Goal: Task Accomplishment & Management: Manage account settings

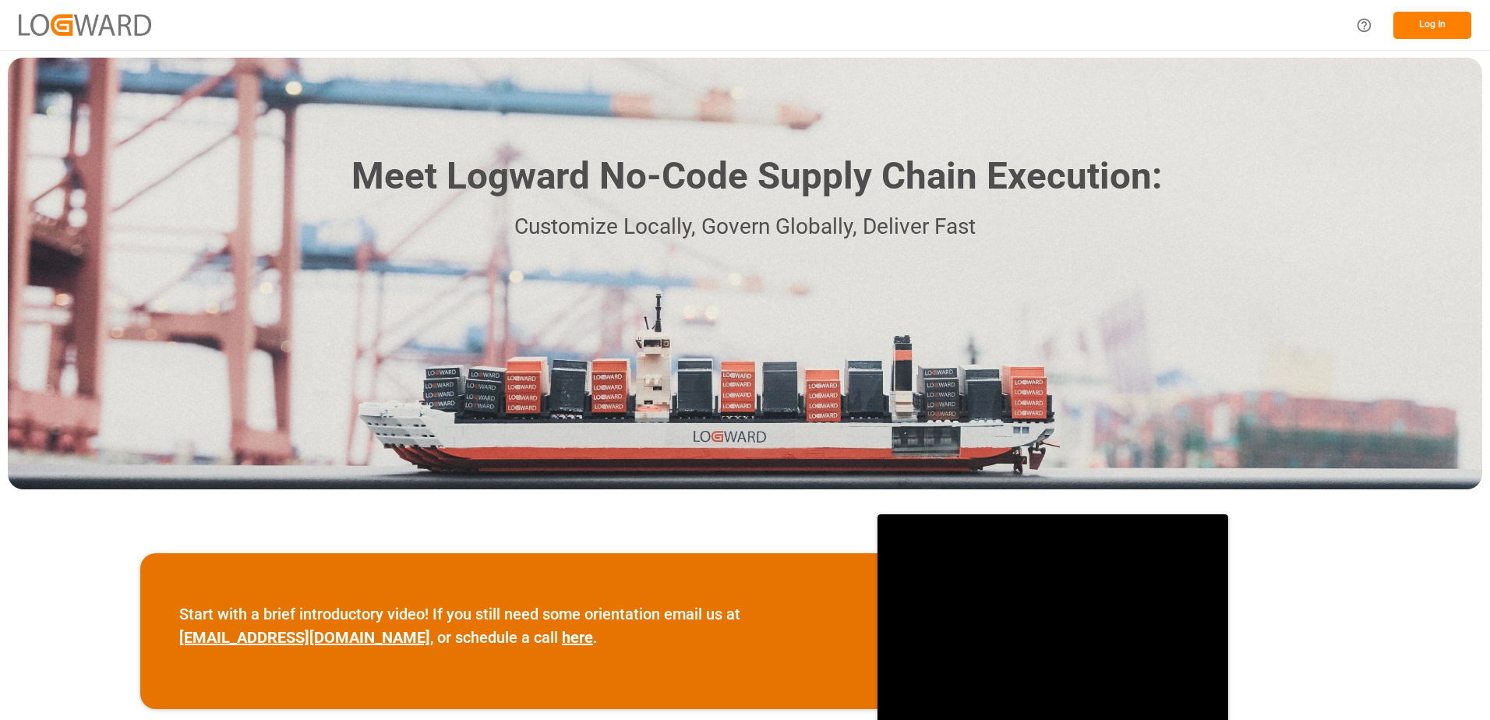
click at [1418, 21] on button "Log In" at bounding box center [1432, 25] width 78 height 27
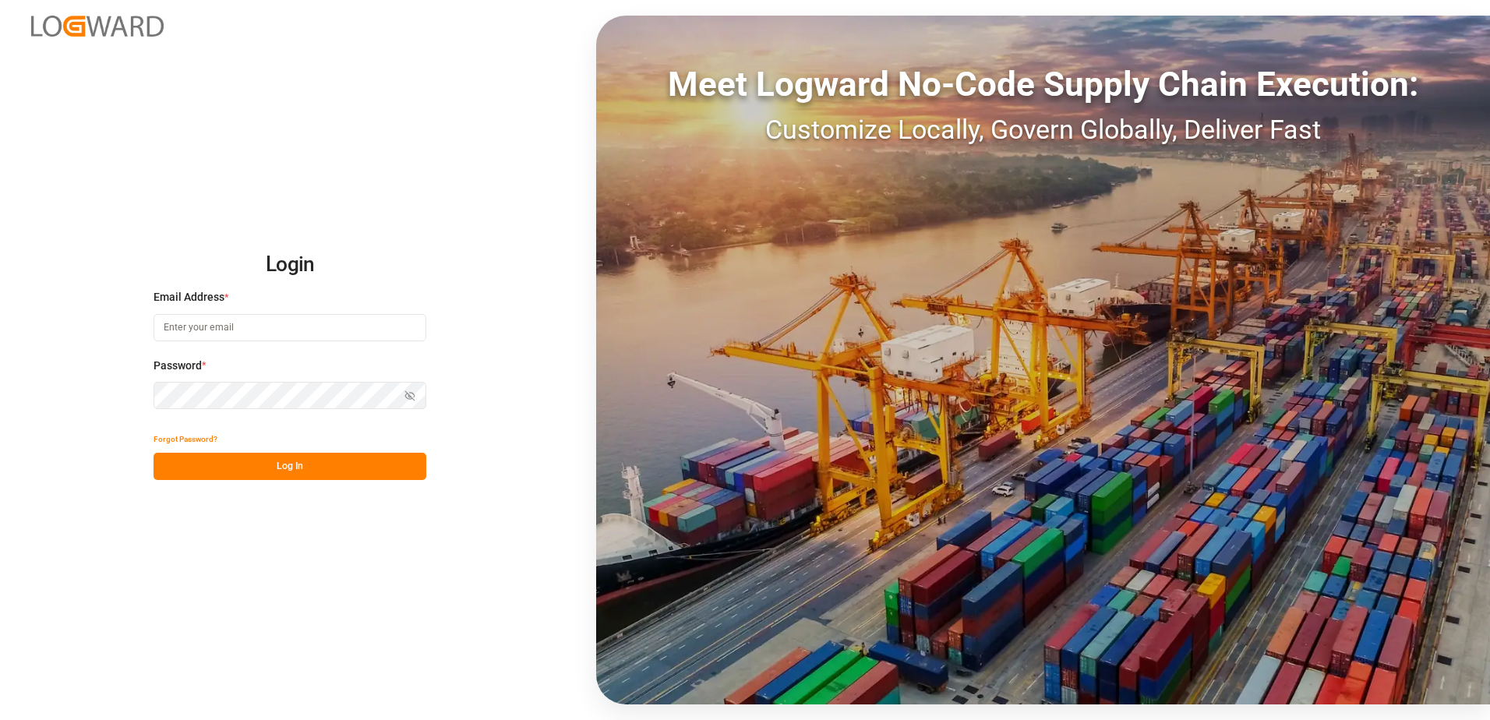
type input "[PERSON_NAME][EMAIL_ADDRESS][PERSON_NAME][DOMAIN_NAME]"
click at [229, 468] on button "Log In" at bounding box center [289, 466] width 273 height 27
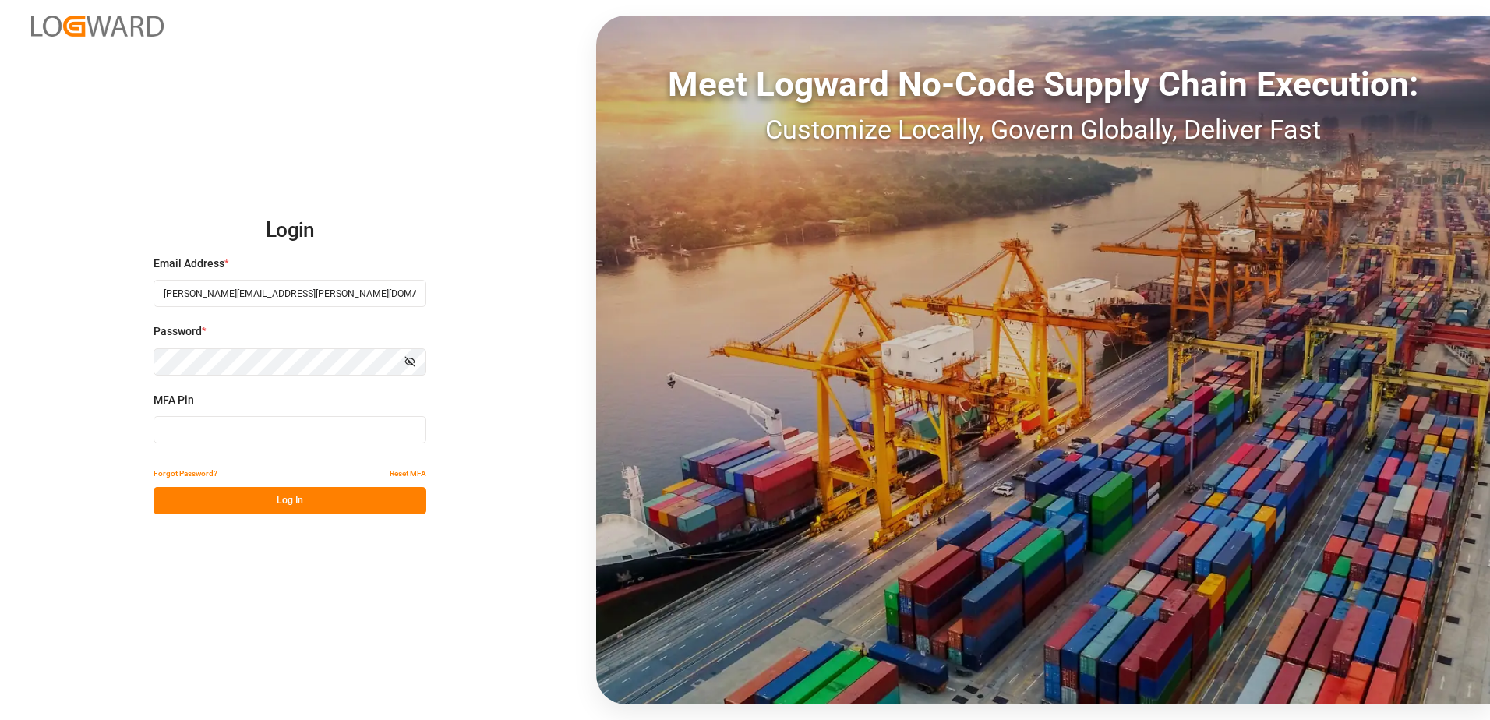
click at [263, 431] on input at bounding box center [289, 429] width 273 height 27
type input "Federicopereyra28!"
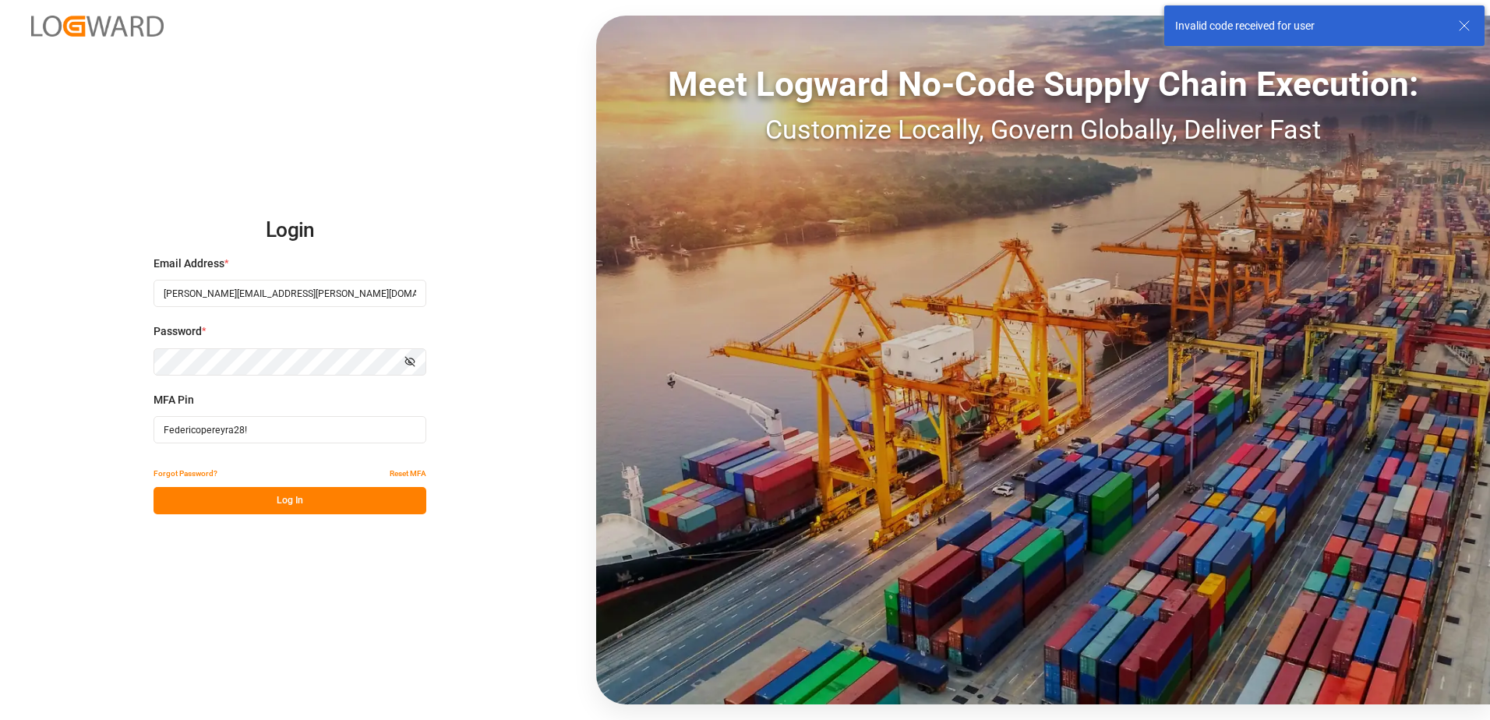
click at [274, 432] on input "Federicopereyra28!" at bounding box center [289, 429] width 273 height 27
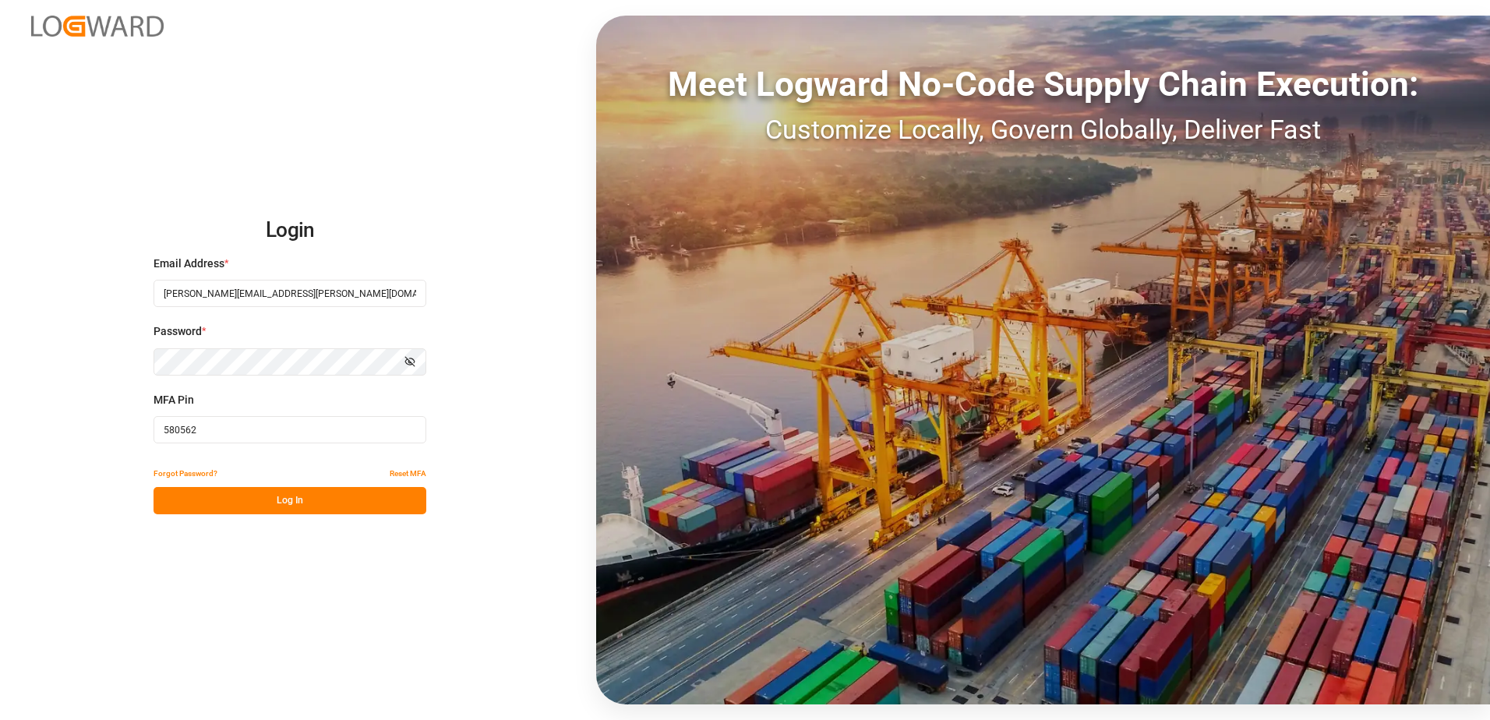
type input "580562"
click at [322, 519] on div "Login Email Address * [PERSON_NAME][EMAIL_ADDRESS][PERSON_NAME][DOMAIN_NAME] Pa…" at bounding box center [745, 360] width 1490 height 720
click at [335, 504] on button "Log In" at bounding box center [289, 500] width 273 height 27
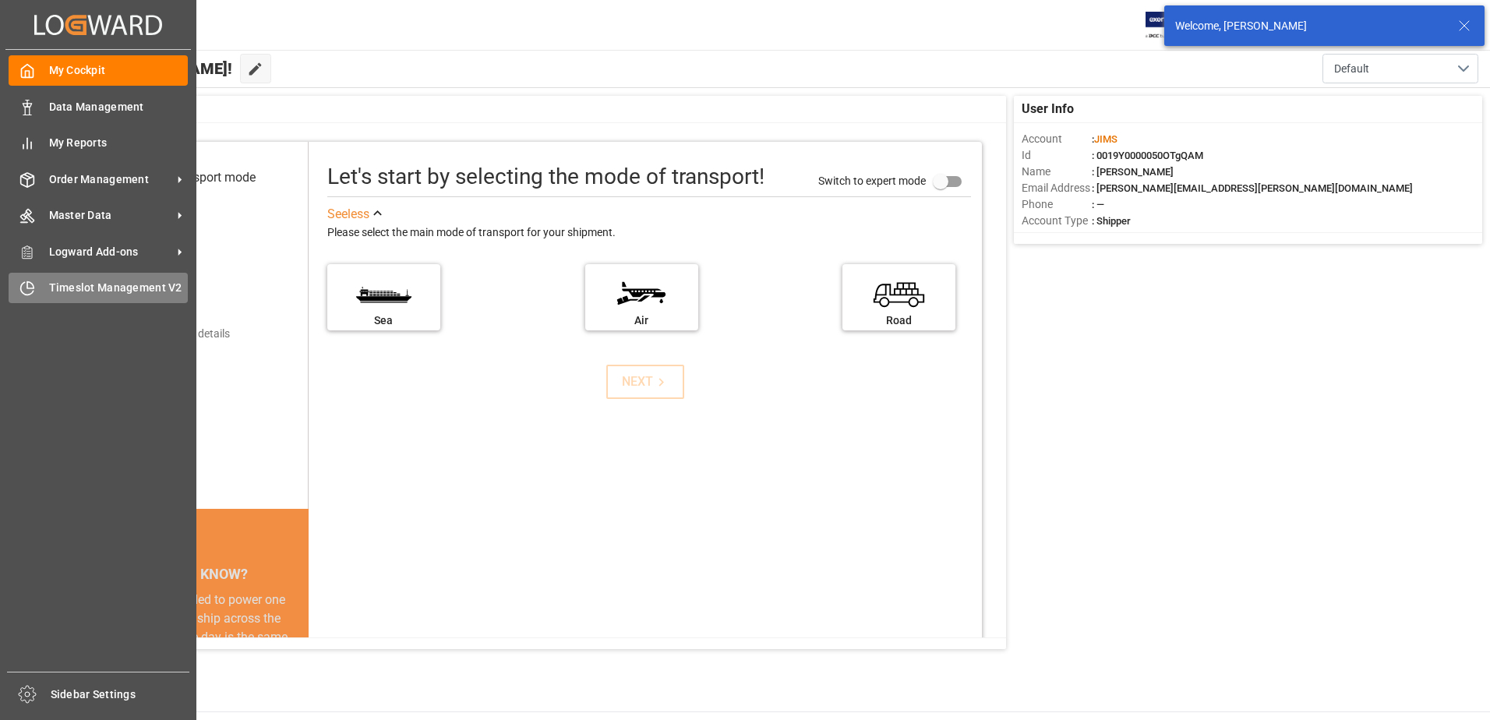
click at [65, 282] on span "Timeslot Management V2" at bounding box center [118, 288] width 139 height 16
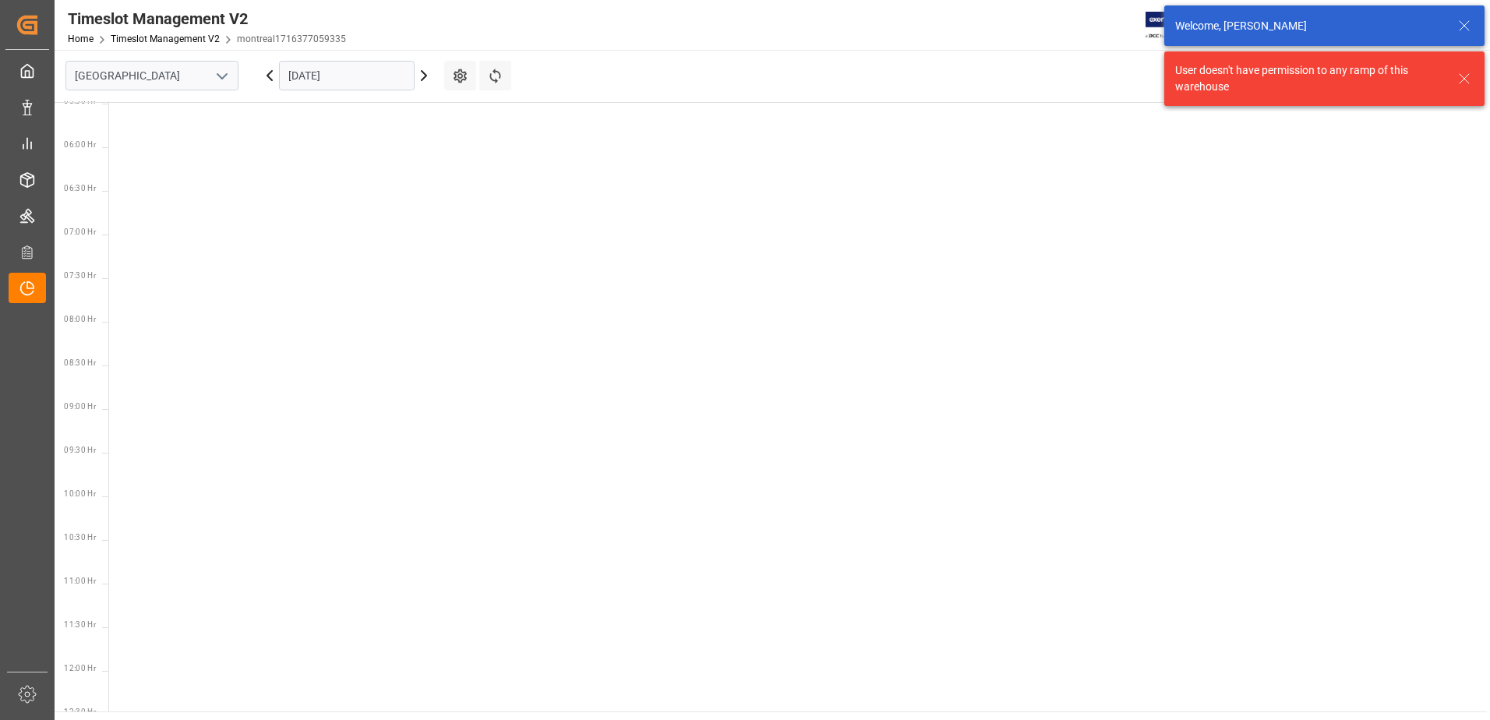
scroll to position [546, 0]
click at [227, 77] on icon "open menu" at bounding box center [222, 76] width 19 height 19
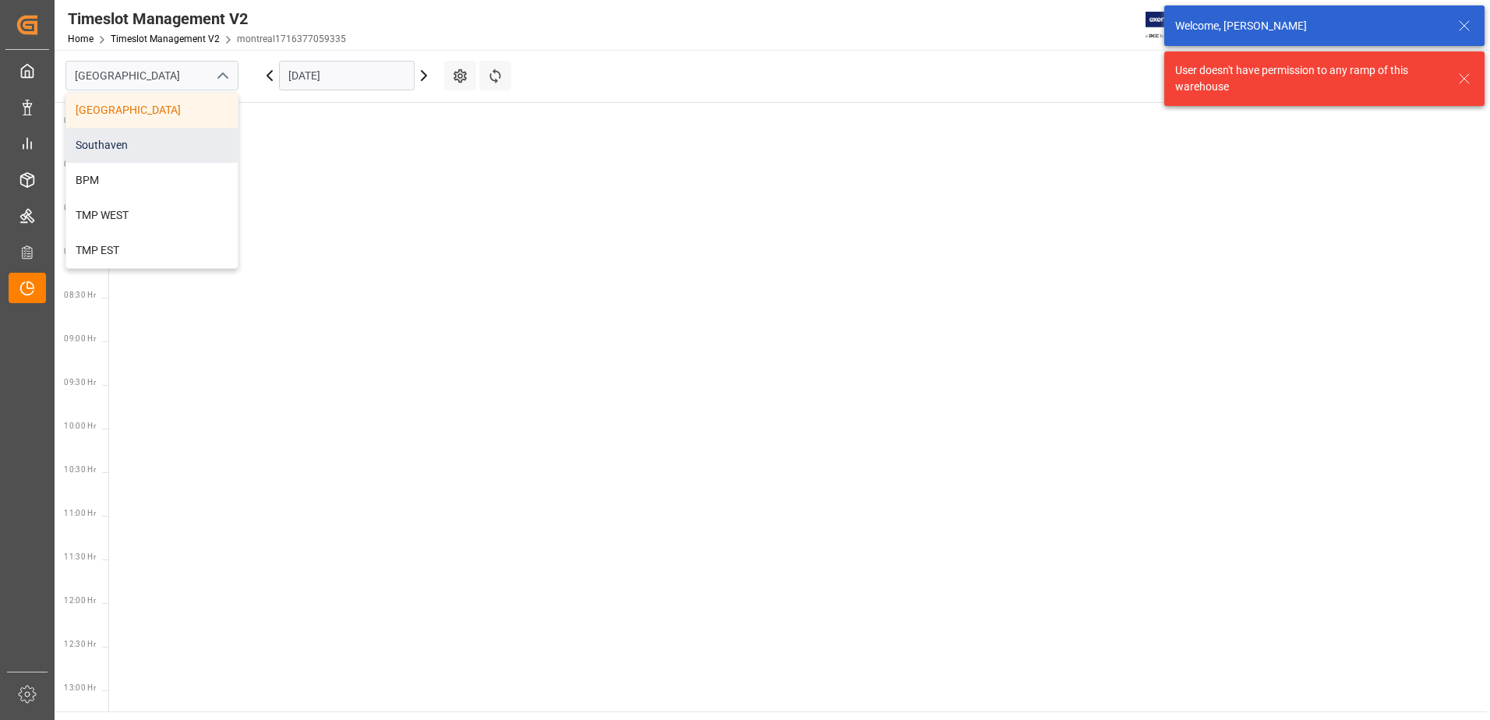
click at [164, 140] on div "Southaven" at bounding box center [151, 145] width 171 height 35
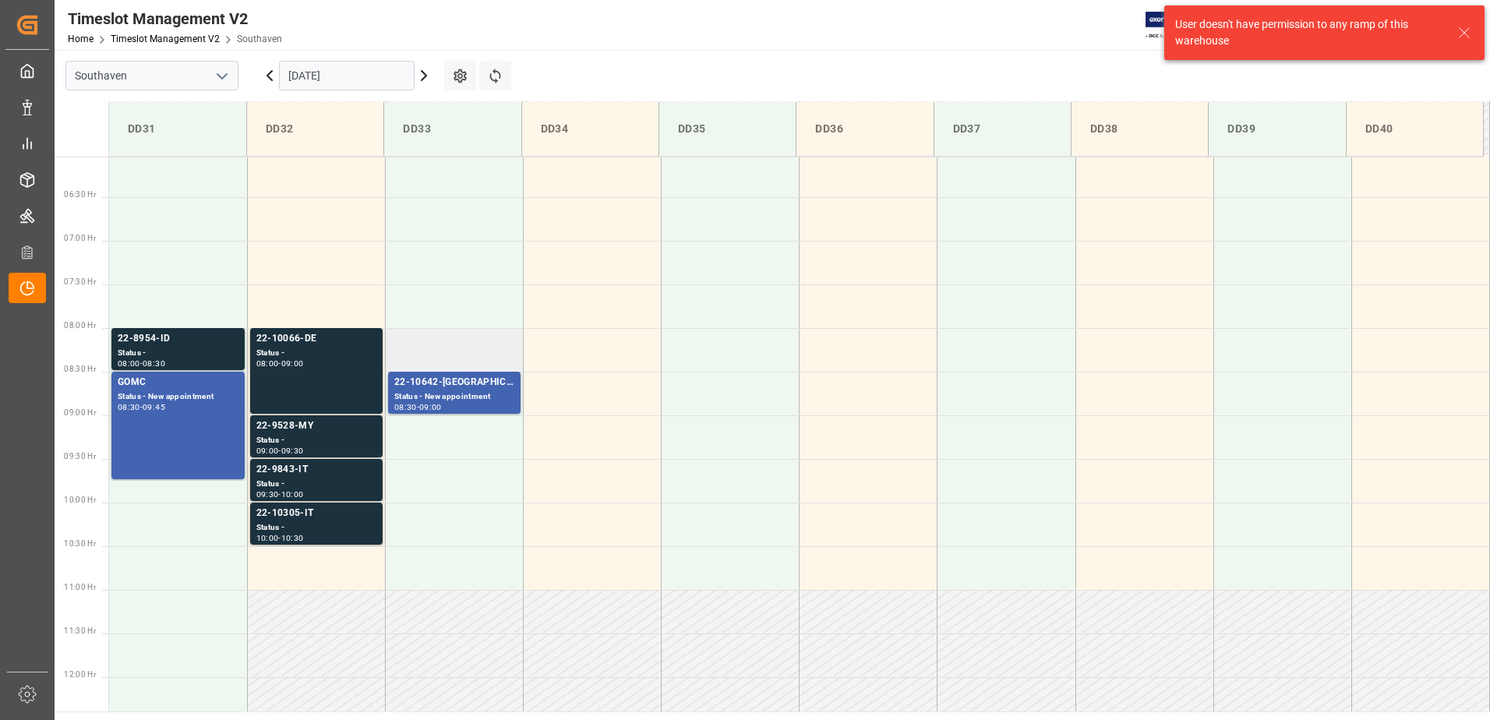
scroll to position [601, 0]
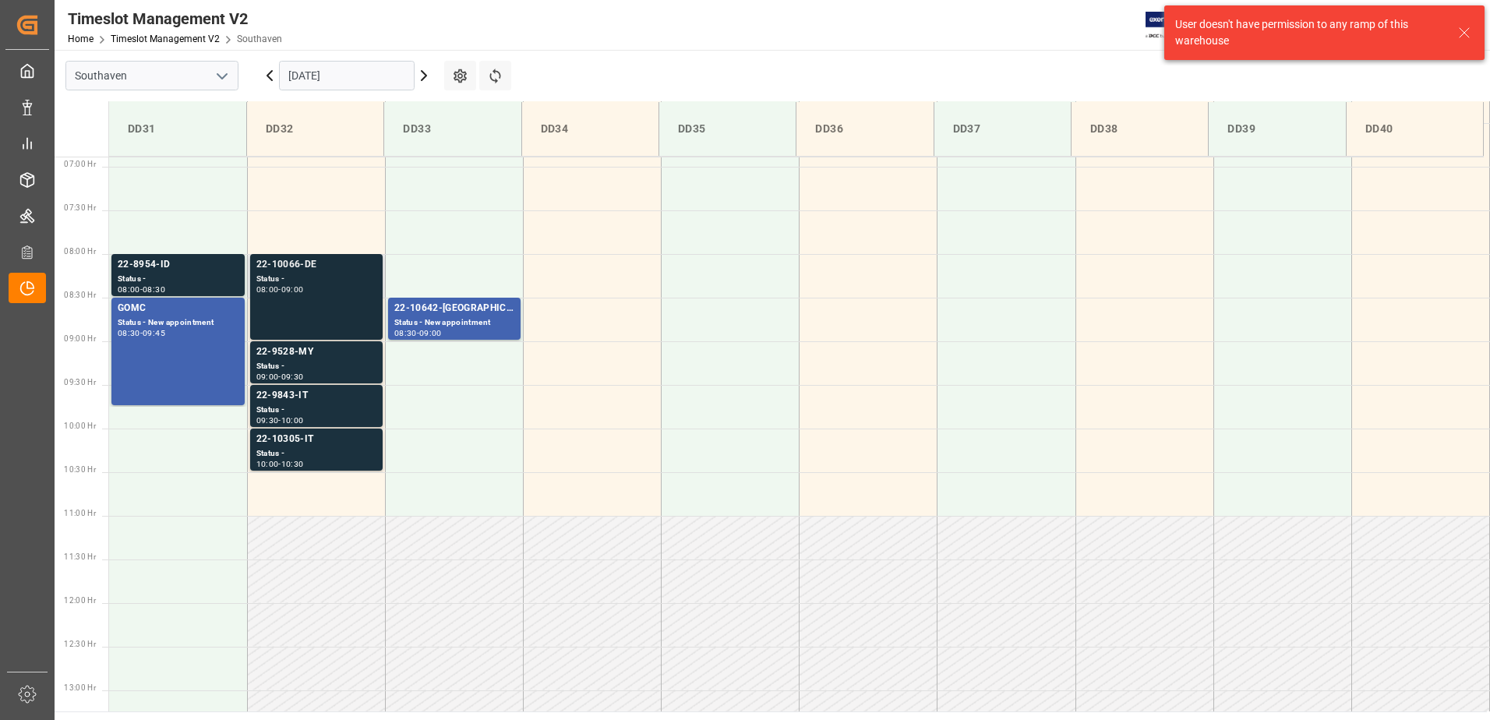
click at [301, 268] on div "22-10066-DE" at bounding box center [316, 265] width 120 height 16
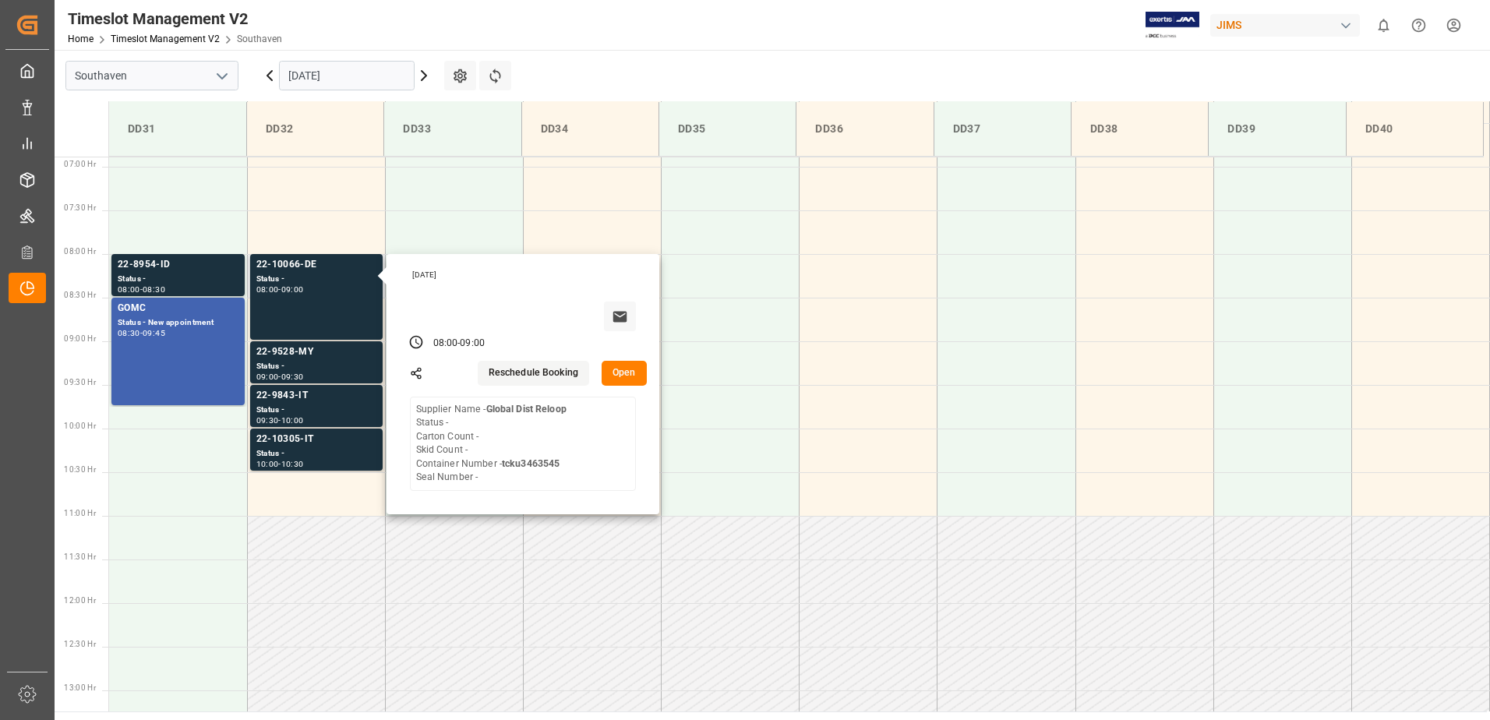
click at [615, 365] on button "Open" at bounding box center [623, 373] width 45 height 25
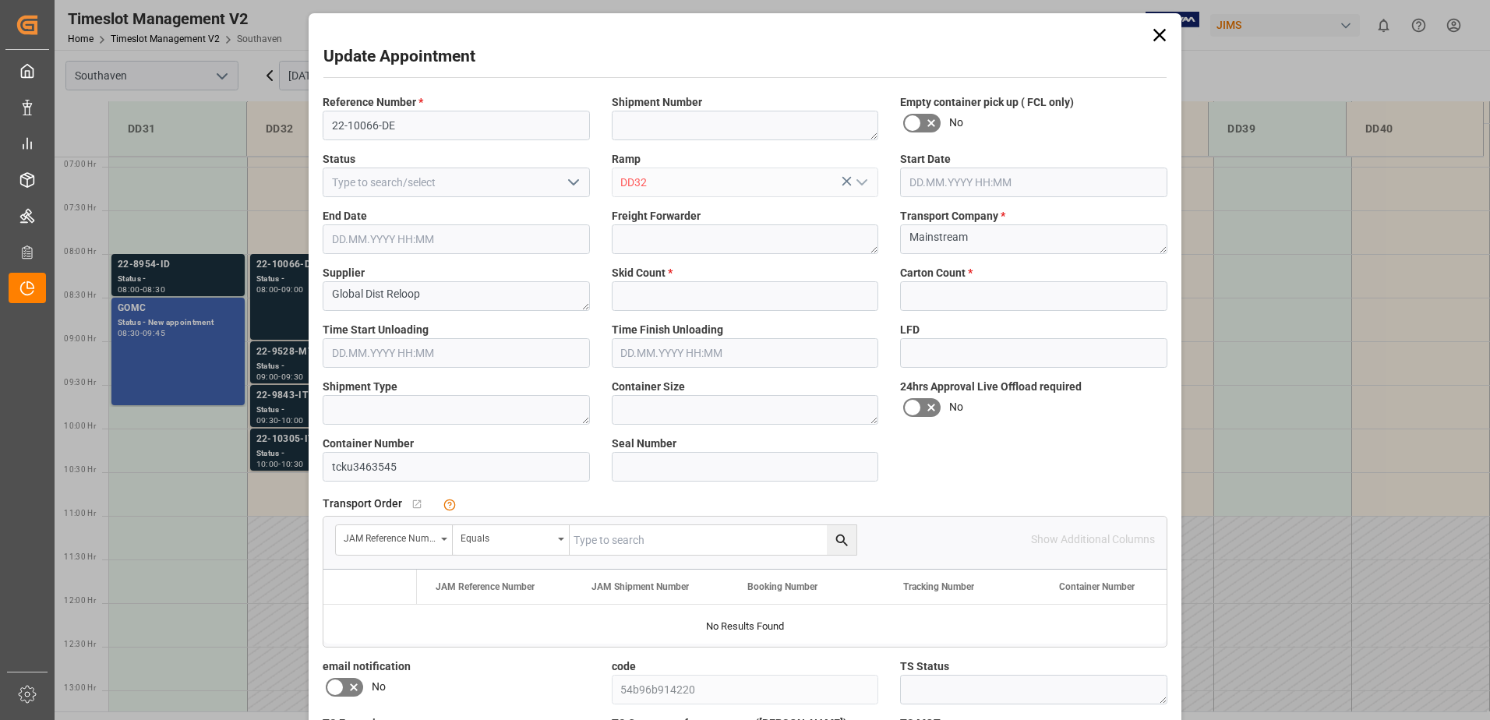
type input "0"
type input "[DATE] 08:00"
type input "[DATE] 09:00"
type input "[DATE] 15:37"
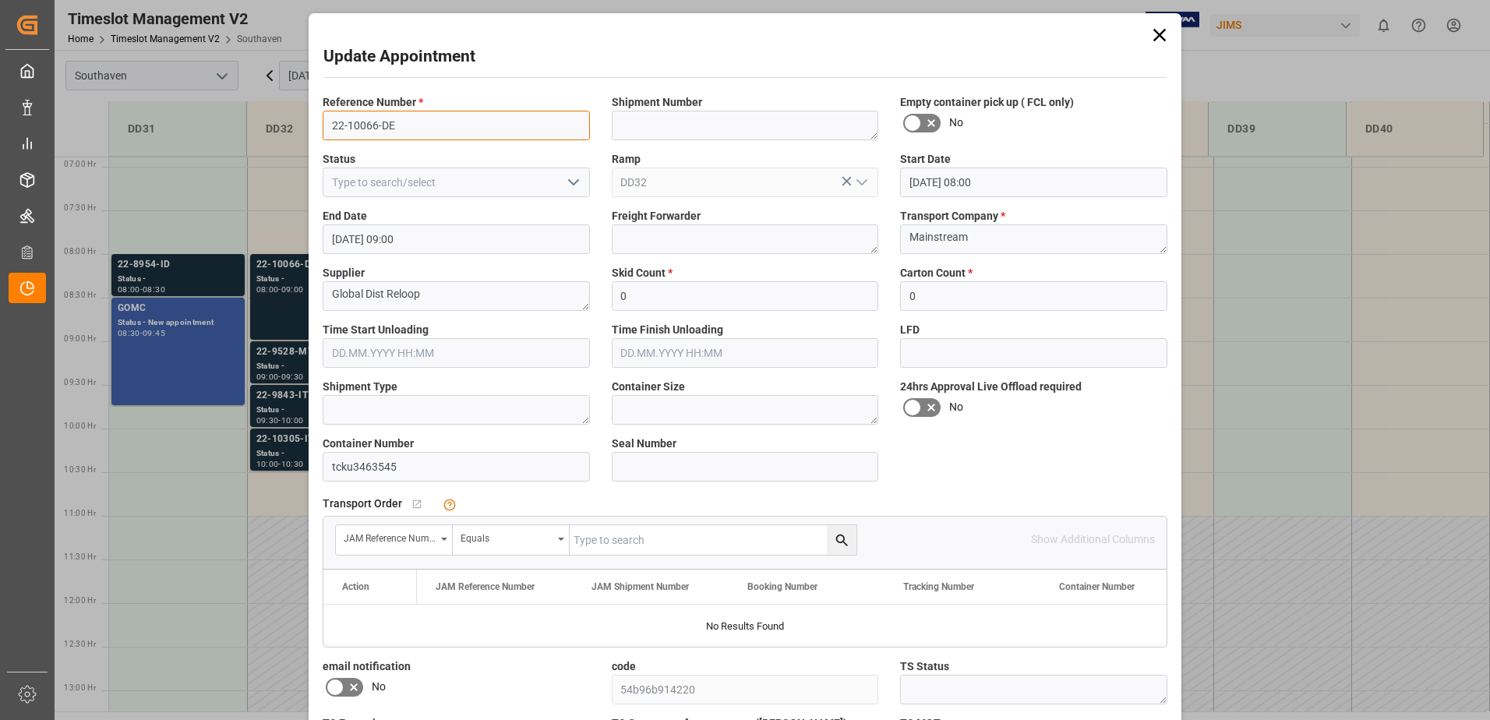
click at [379, 124] on input "22-10066-DE" at bounding box center [456, 126] width 267 height 30
click at [179, 351] on div "Update Appointment Reference Number * 22-10066-DE Shipment Number Empty contain…" at bounding box center [745, 360] width 1490 height 720
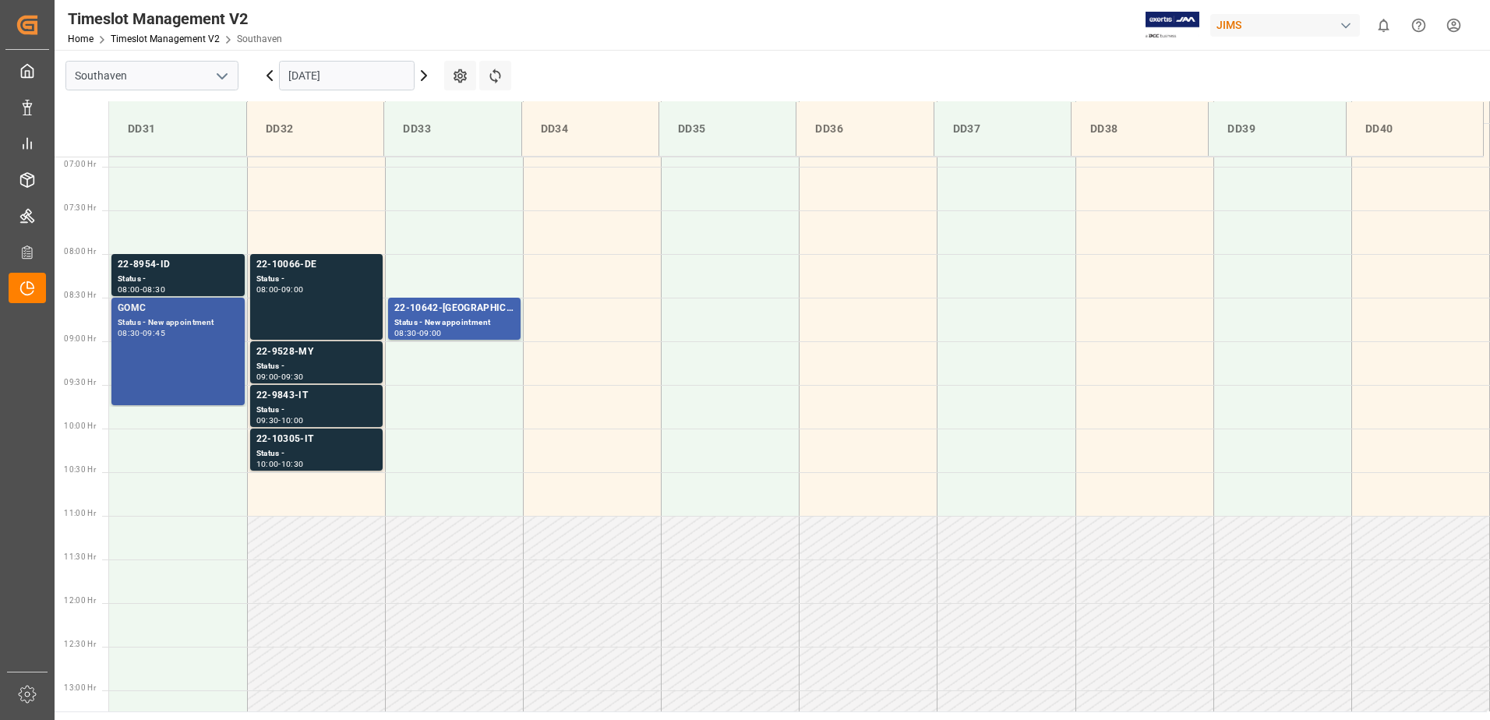
click at [145, 352] on div "GOMC Status - New appointment 08:30 - 09:45" at bounding box center [178, 351] width 121 height 101
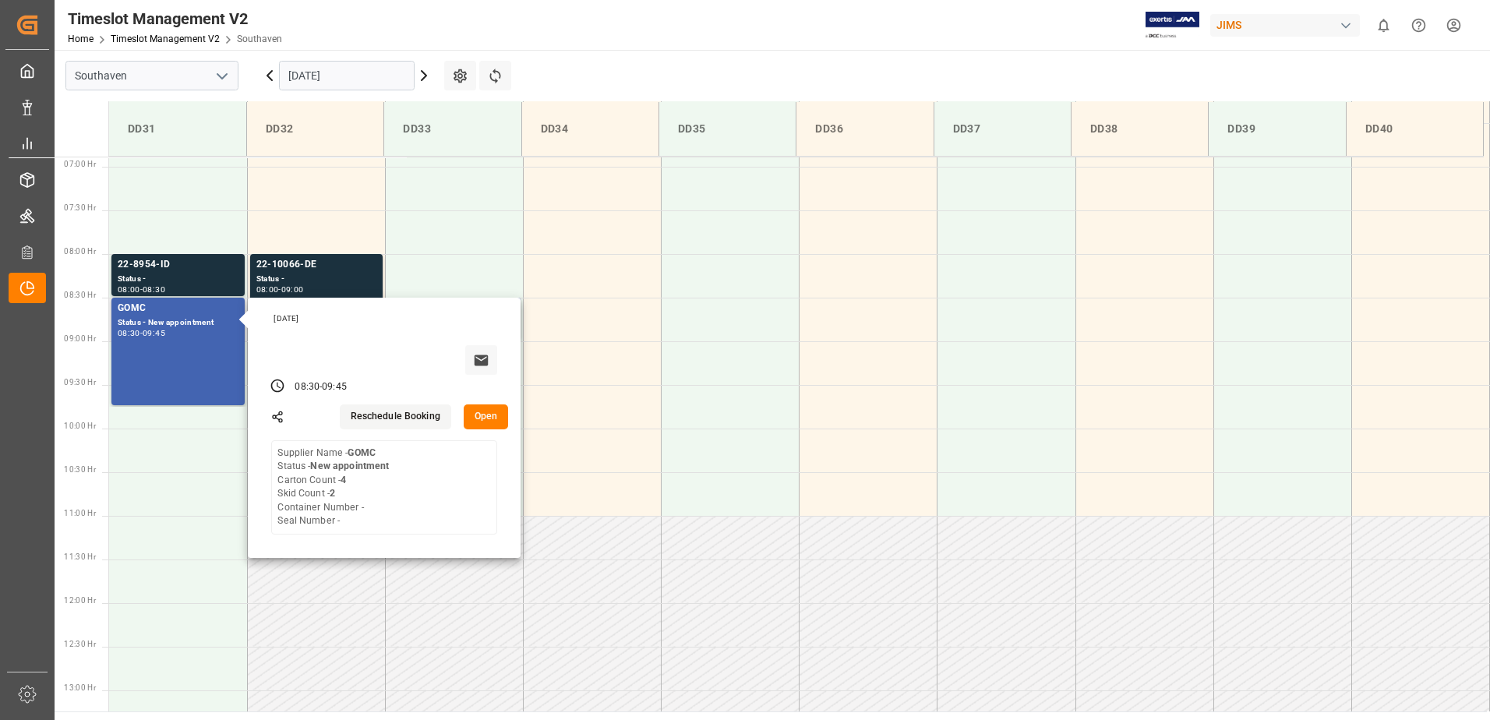
click at [478, 413] on button "Open" at bounding box center [486, 416] width 45 height 25
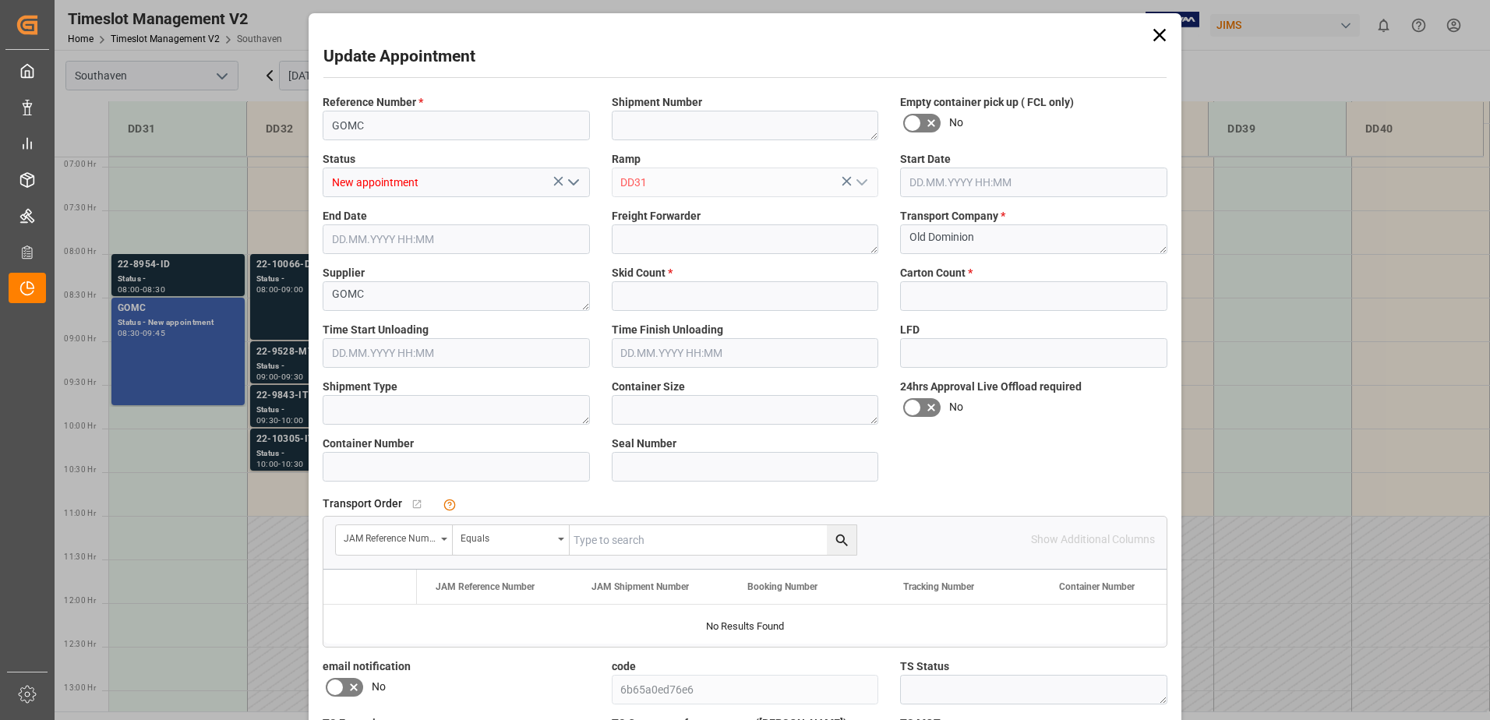
type input "2"
type input "4"
type input "[DATE] 08:30"
type input "[DATE] 09:45"
type input "[DATE] 16:30"
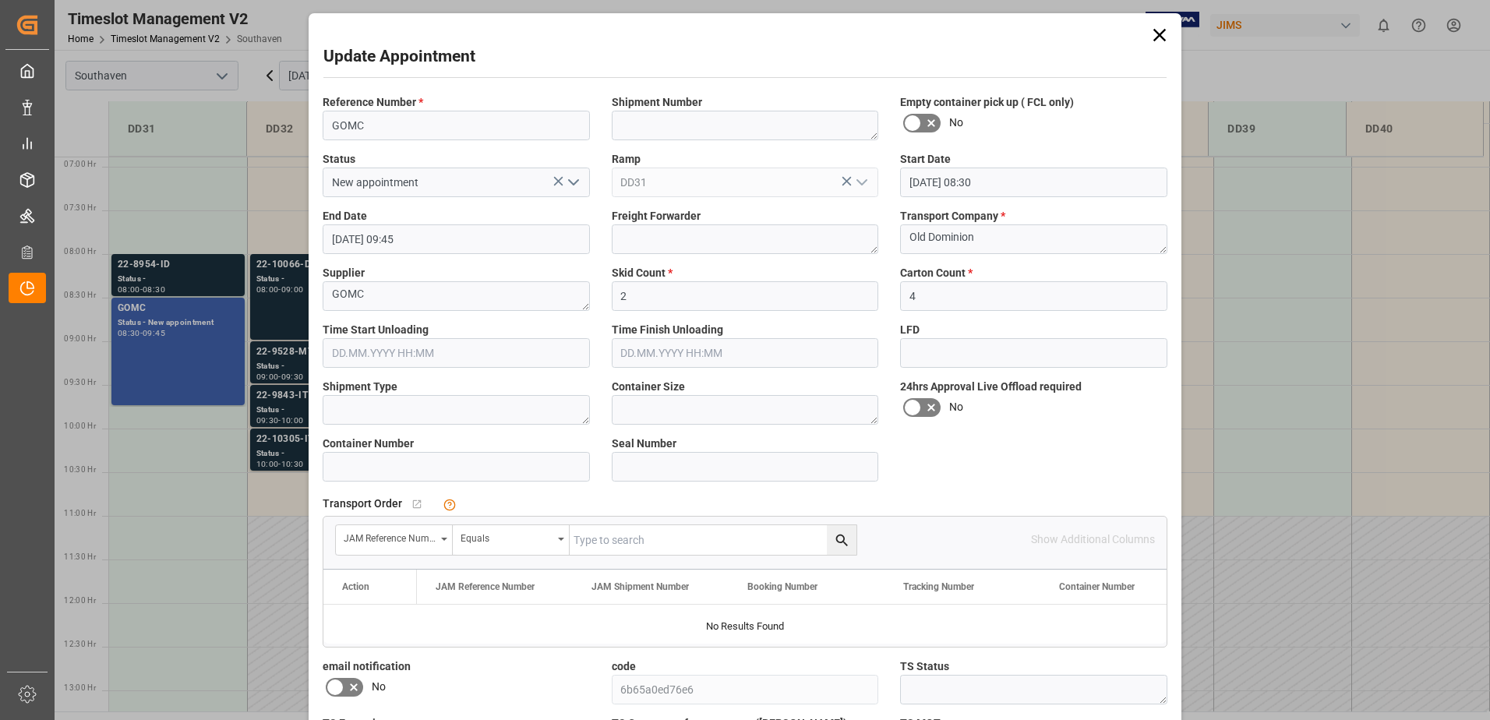
click at [1159, 26] on icon at bounding box center [1159, 35] width 22 height 22
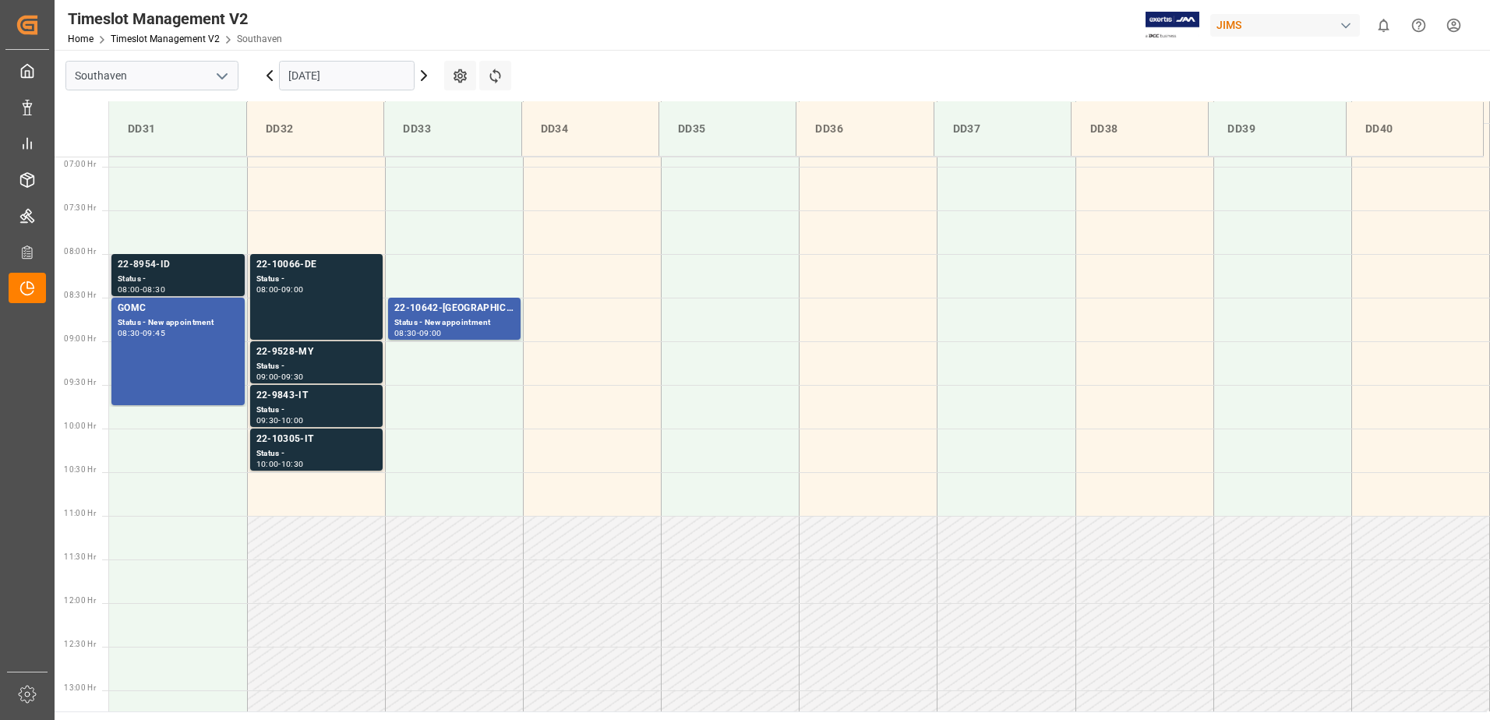
click at [180, 281] on div "Status -" at bounding box center [178, 279] width 121 height 13
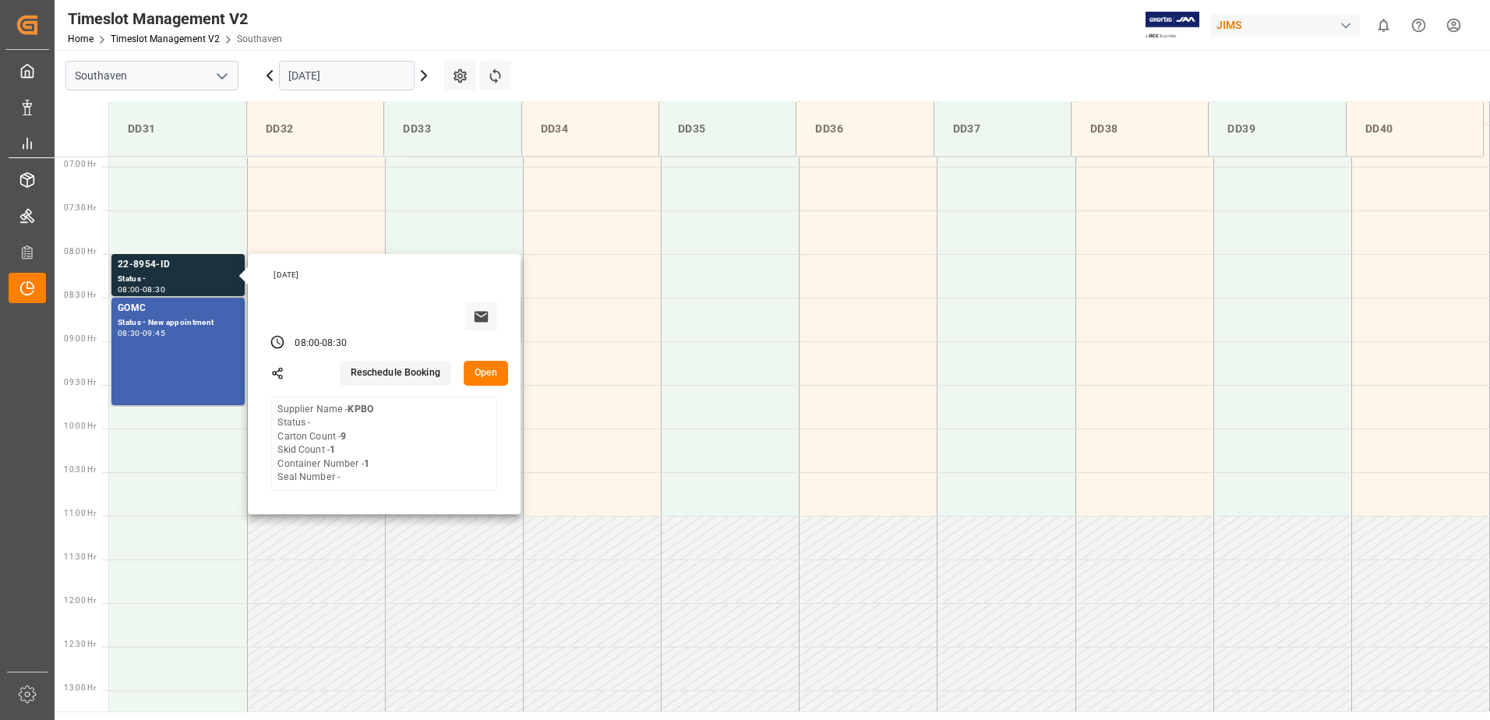
click at [488, 375] on button "Open" at bounding box center [486, 373] width 45 height 25
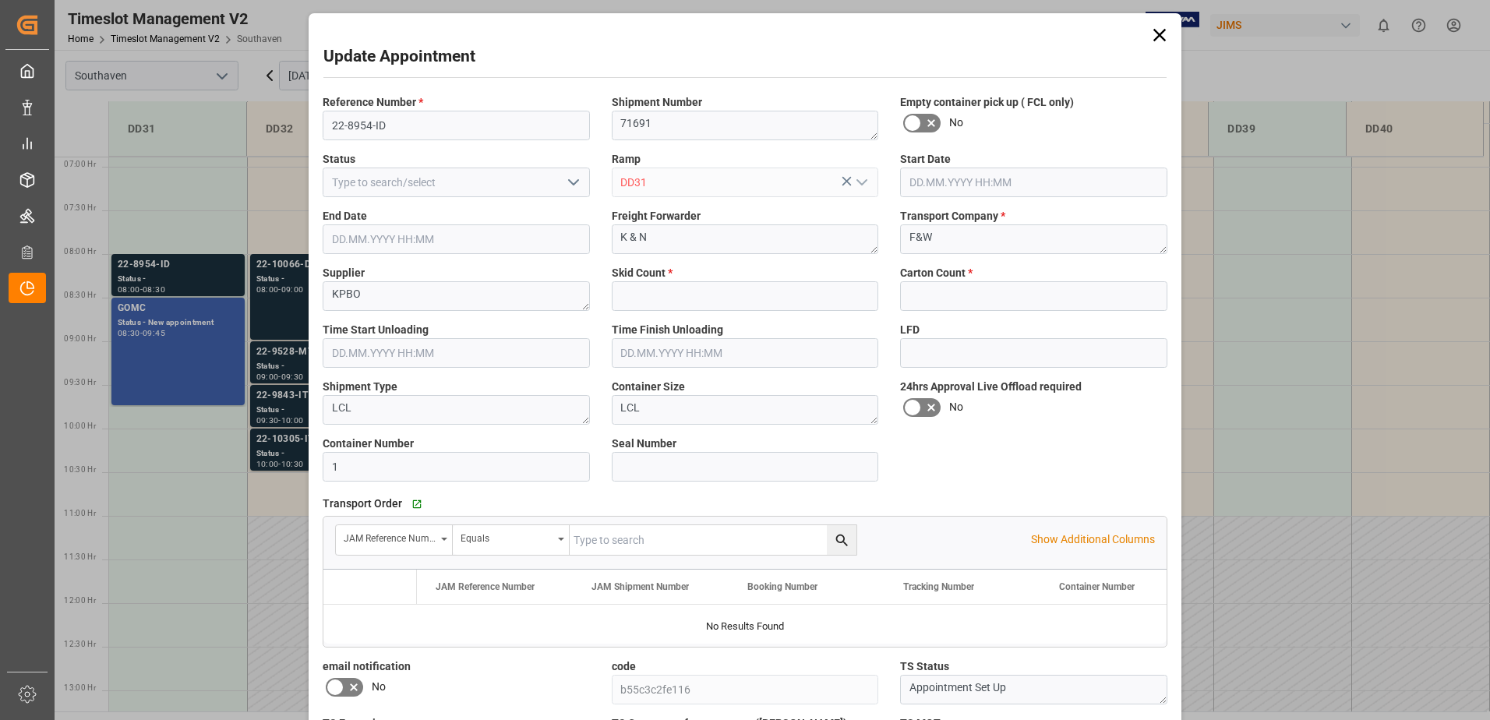
type input "1"
type input "9"
type input "[DATE] 08:00"
type input "[DATE] 08:30"
type input "[DATE] 18:57"
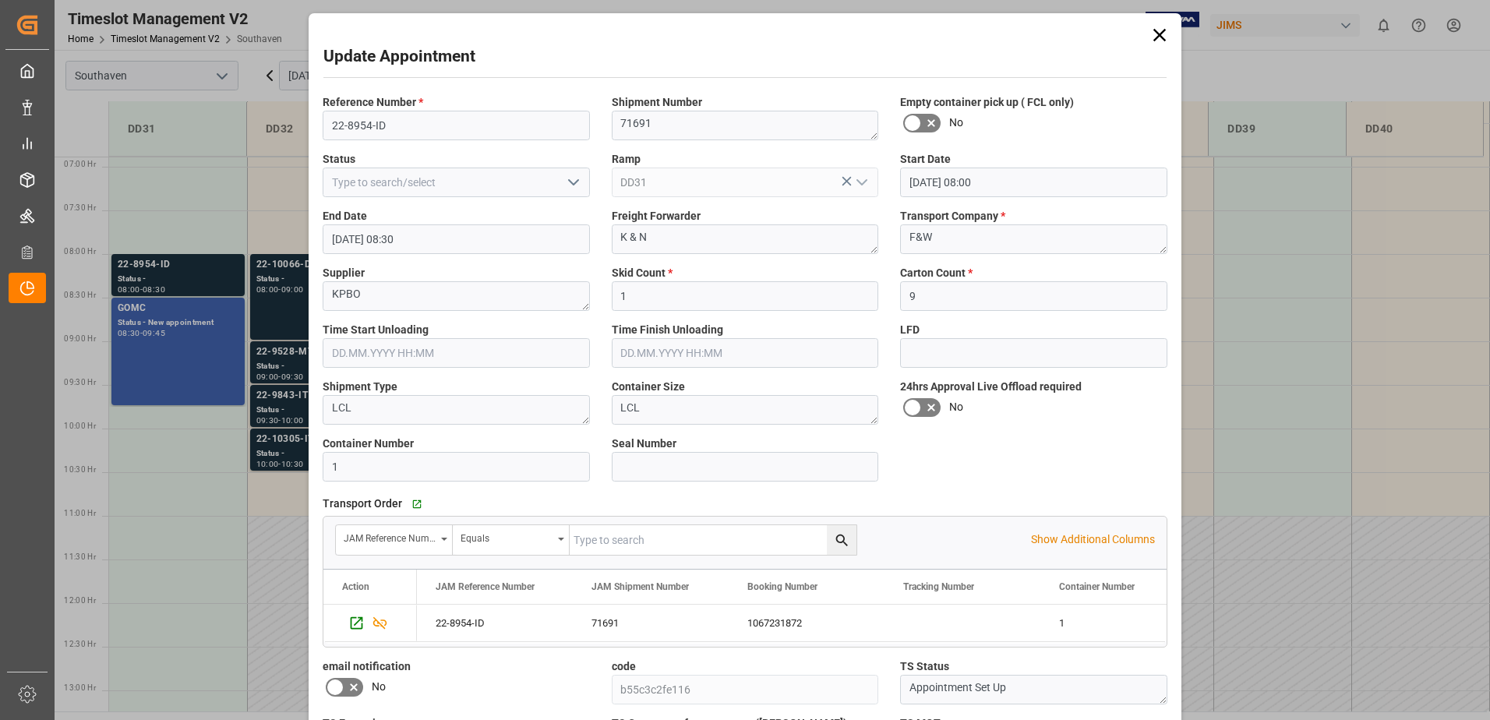
click at [1159, 45] on icon at bounding box center [1159, 35] width 22 height 22
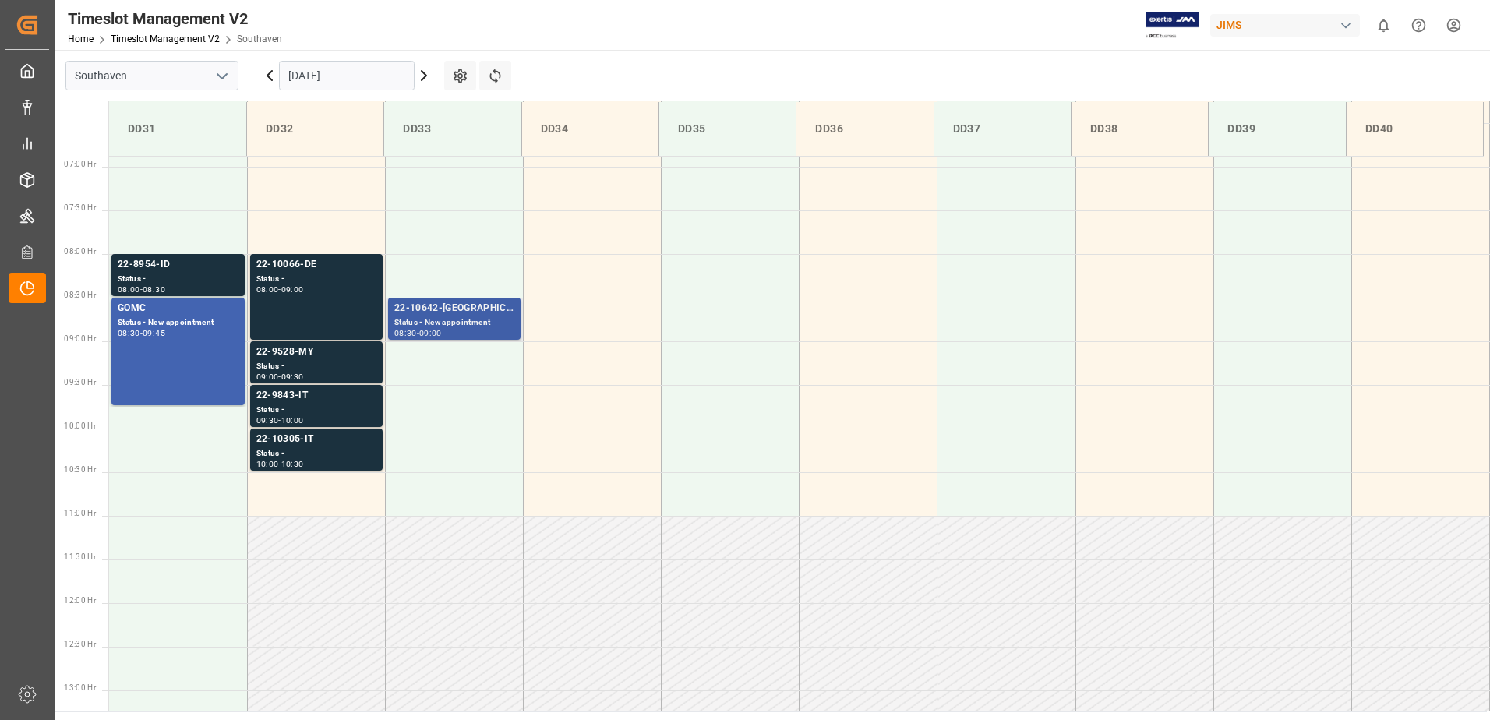
click at [457, 308] on div "22-10642-[GEOGRAPHIC_DATA]" at bounding box center [454, 309] width 120 height 16
click at [291, 349] on div "22-9528-MY" at bounding box center [316, 352] width 120 height 16
click at [292, 411] on div "Status -" at bounding box center [316, 410] width 120 height 13
click at [280, 460] on div "-" at bounding box center [279, 463] width 2 height 7
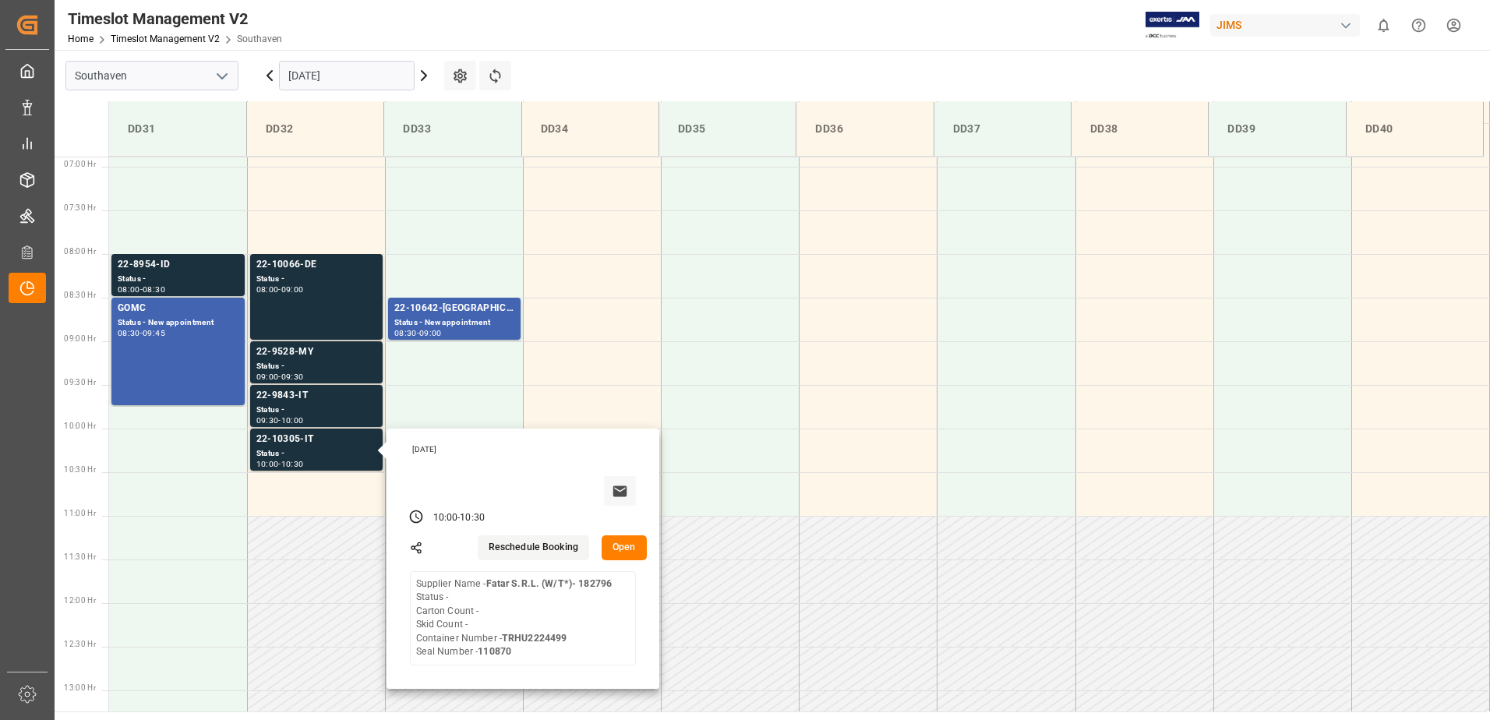
click at [617, 62] on main "Southaven [DATE] Settings Refresh Time Slots DD31 DD32 DD33 DD34 DD35 DD36 DD37…" at bounding box center [771, 380] width 1432 height 661
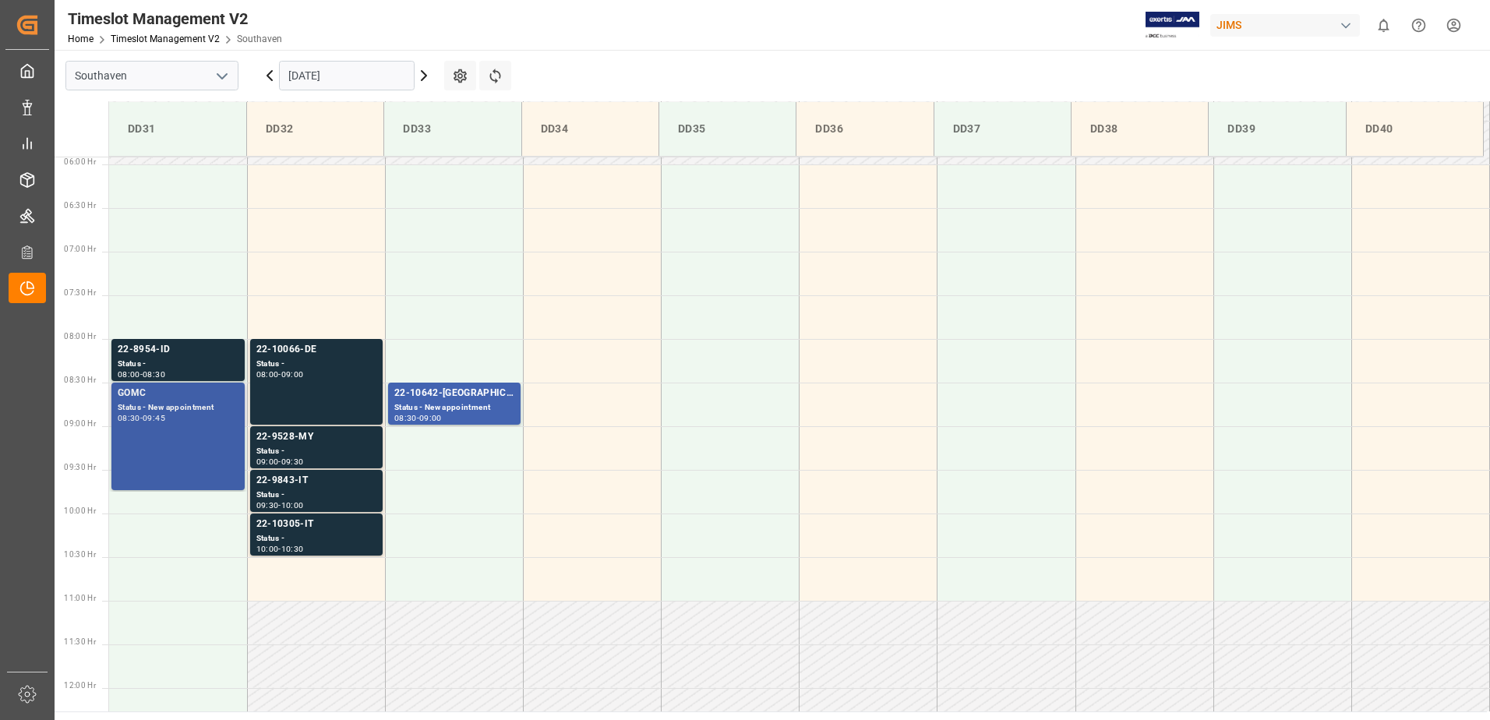
scroll to position [515, 0]
click at [189, 435] on div "GOMC Status - New appointment 08:30 - 09:45" at bounding box center [178, 436] width 121 height 101
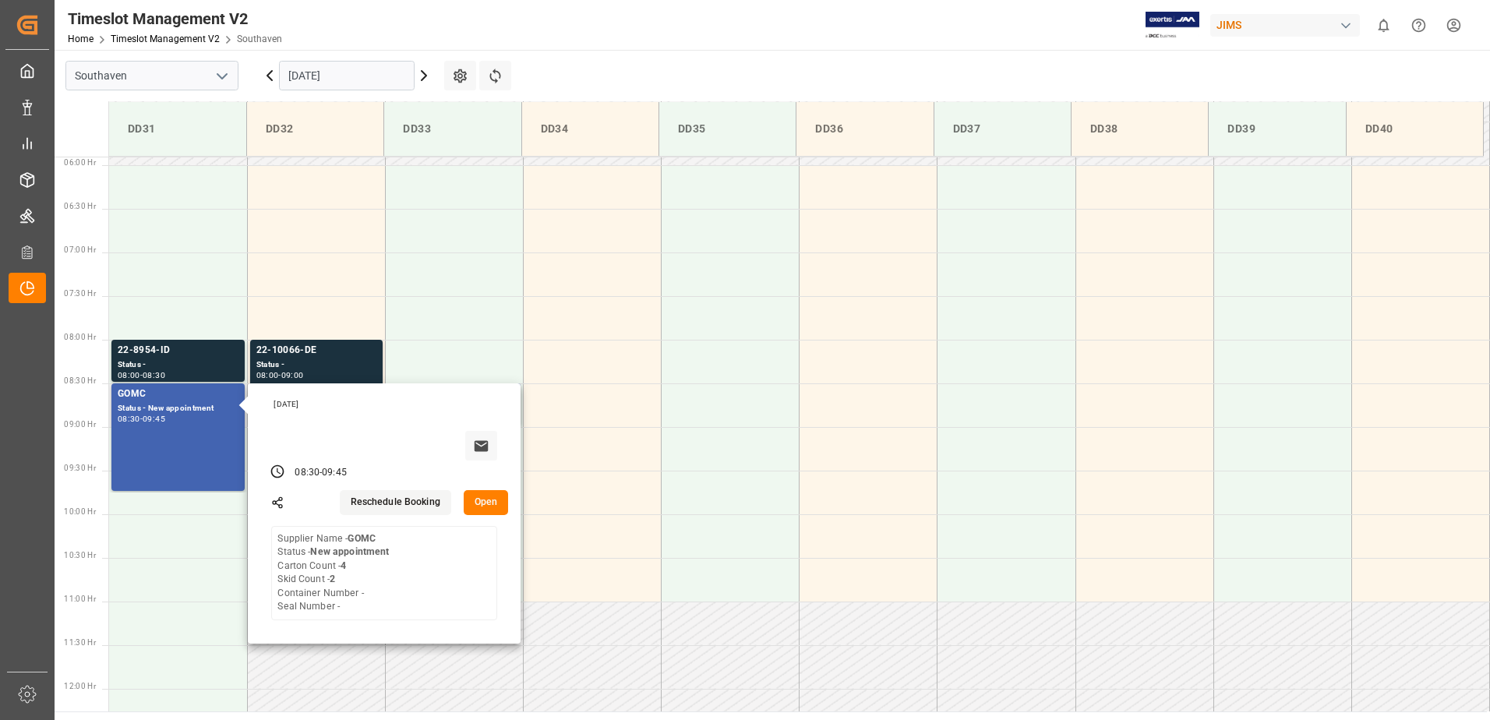
click at [481, 510] on button "Open" at bounding box center [486, 502] width 45 height 25
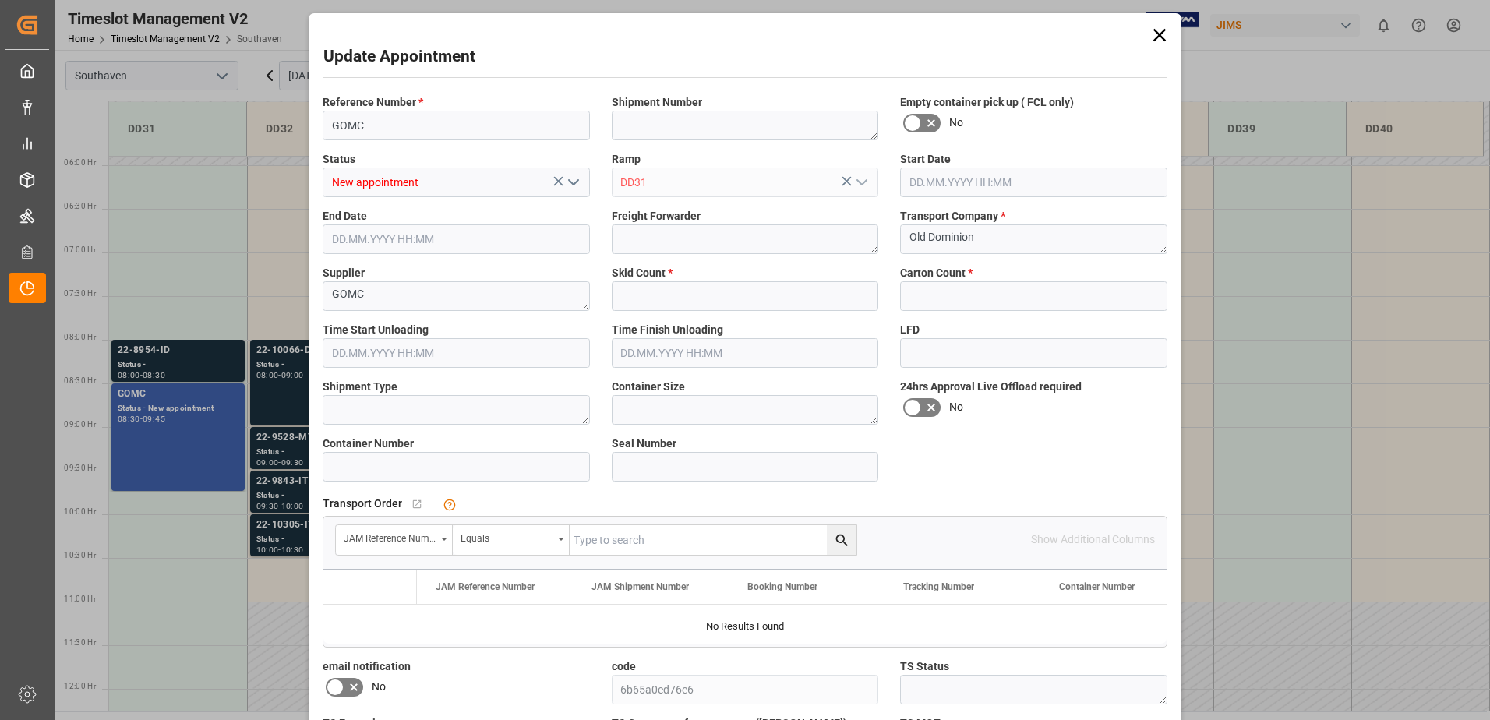
type input "2"
type input "4"
type input "[DATE] 08:30"
type input "[DATE] 09:45"
type input "[DATE] 16:30"
